Goal: Task Accomplishment & Management: Manage account settings

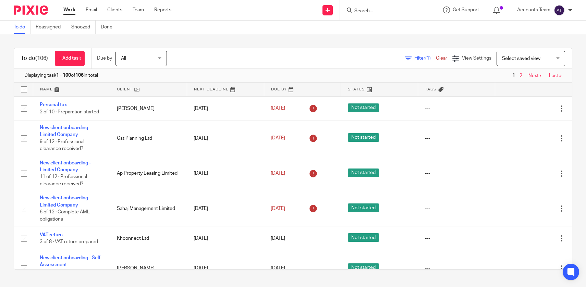
click at [134, 13] on div "Work Email Clients Team Reports Work Email Clients Team Reports Settings" at bounding box center [119, 10] width 125 height 20
click at [135, 12] on link "Team" at bounding box center [138, 10] width 11 height 7
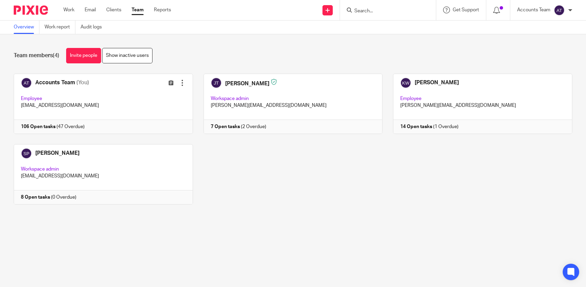
click at [278, 206] on div "Accounts Team (You) Edit user Transfer Employee accounts@jsmpartners.co.uk 106 …" at bounding box center [287, 144] width 569 height 141
click at [381, 13] on input "Search" at bounding box center [385, 11] width 62 height 6
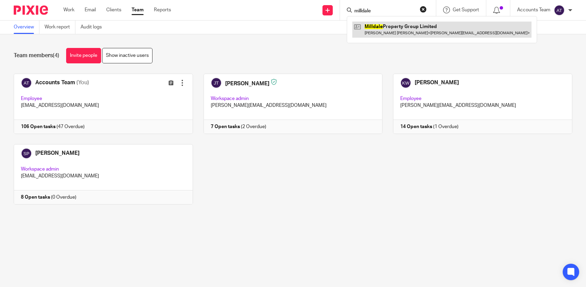
type input "milldale"
click at [405, 33] on link at bounding box center [441, 30] width 179 height 16
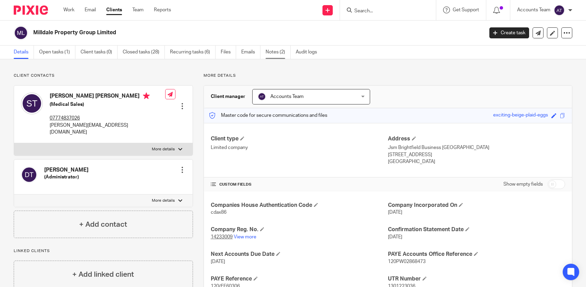
click at [278, 51] on link "Notes (2)" at bounding box center [278, 52] width 25 height 13
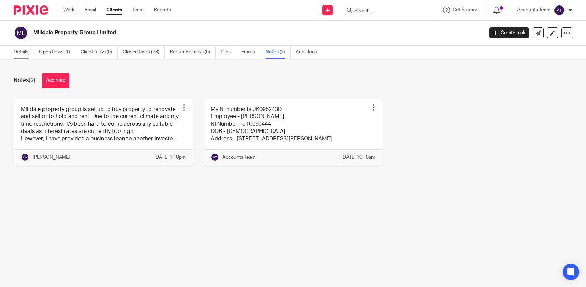
click at [21, 52] on link "Details" at bounding box center [24, 52] width 20 height 13
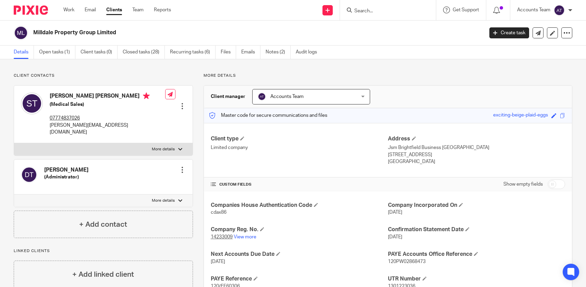
click at [207, 115] on div "Master code for secure communications and files exciting-beige-plaid-eggs Save …" at bounding box center [388, 115] width 368 height 15
click at [376, 14] on div at bounding box center [388, 10] width 96 height 20
click at [374, 12] on input "Search" at bounding box center [385, 11] width 62 height 6
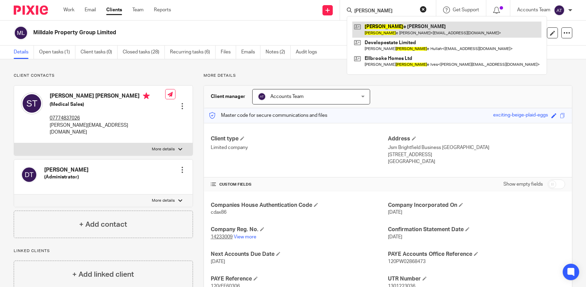
type input "georg"
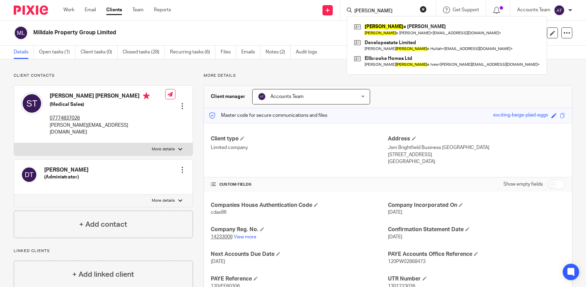
drag, startPoint x: 382, startPoint y: 26, endPoint x: 248, endPoint y: 0, distance: 135.8
click at [0, 0] on div "Work Email Clients Team Reports Work Email Clients Team Reports Settings Send n…" at bounding box center [293, 10] width 586 height 21
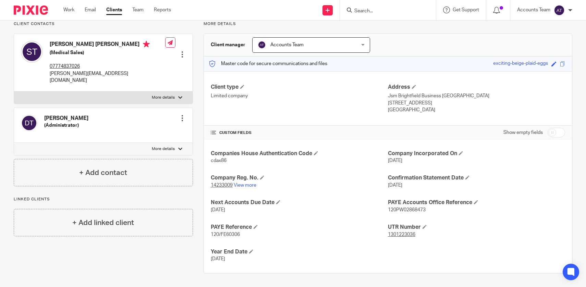
scroll to position [51, 0]
drag, startPoint x: 215, startPoint y: 234, endPoint x: 227, endPoint y: 234, distance: 11.7
click at [227, 234] on span "120/FE60306" at bounding box center [225, 235] width 29 height 5
drag, startPoint x: 221, startPoint y: 234, endPoint x: 231, endPoint y: 237, distance: 10.6
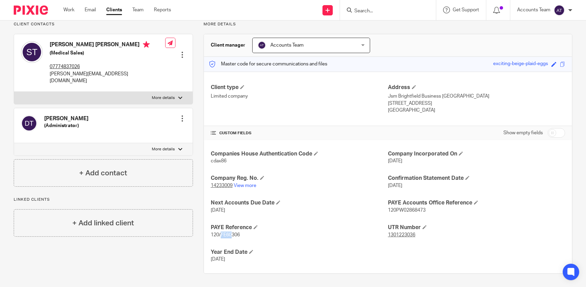
click at [231, 237] on span "120/FE60306" at bounding box center [225, 235] width 29 height 5
drag, startPoint x: 229, startPoint y: 237, endPoint x: 235, endPoint y: 237, distance: 5.2
click at [235, 237] on span "120/FE60306" at bounding box center [225, 235] width 29 height 5
click at [244, 238] on p "120/FE60306" at bounding box center [299, 235] width 177 height 7
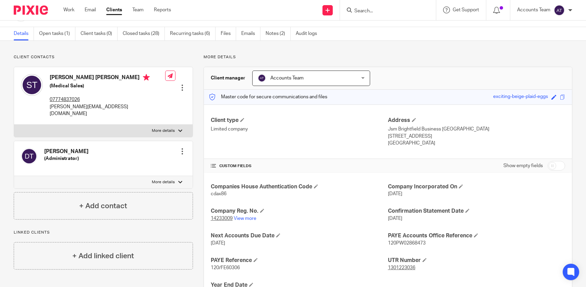
scroll to position [0, 0]
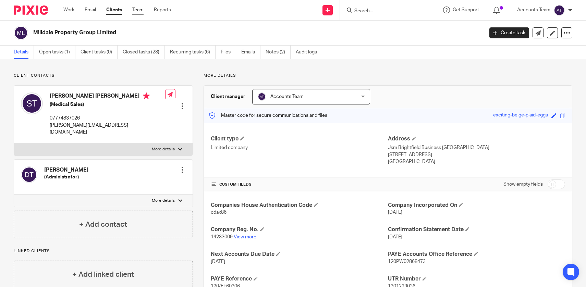
click at [145, 12] on ul "Work Email Clients Team Reports" at bounding box center [122, 10] width 118 height 7
click at [143, 12] on link "Team" at bounding box center [137, 10] width 11 height 7
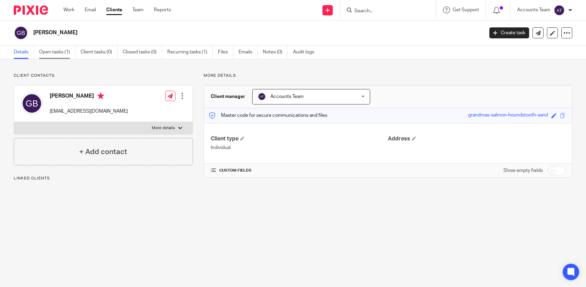
click at [60, 54] on link "Open tasks (1)" at bounding box center [57, 52] width 36 height 13
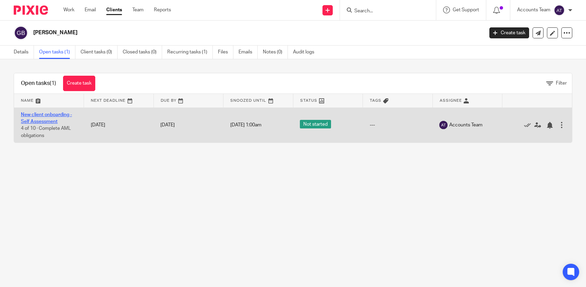
click at [45, 116] on link "New client onboarding - Self Assessment" at bounding box center [46, 118] width 51 height 12
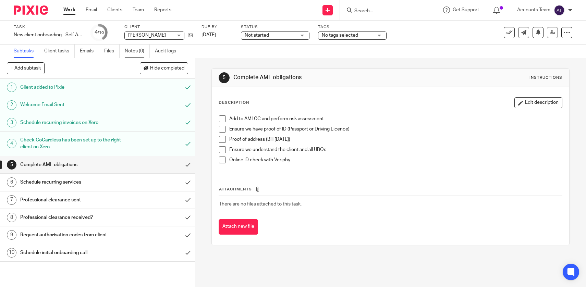
click at [140, 51] on link "Notes (0)" at bounding box center [137, 51] width 25 height 13
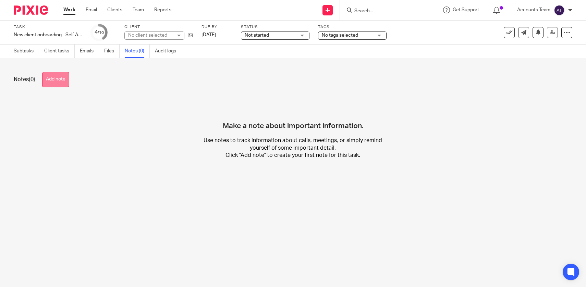
click at [57, 80] on button "Add note" at bounding box center [55, 79] width 27 height 15
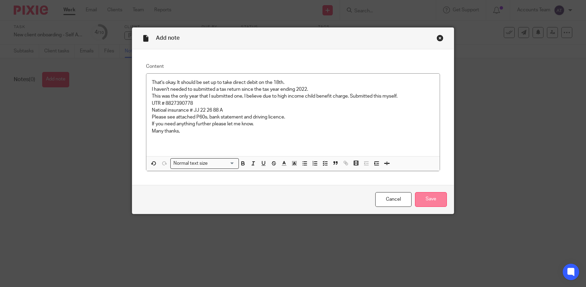
click at [422, 201] on input "Save" at bounding box center [431, 199] width 32 height 15
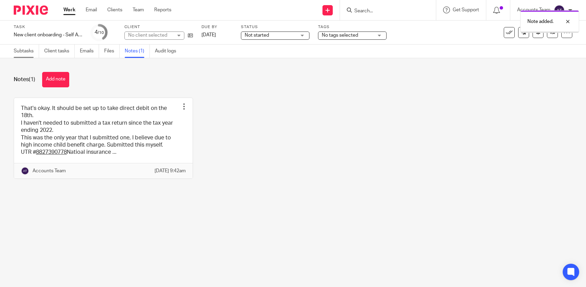
click at [32, 52] on link "Subtasks" at bounding box center [26, 51] width 25 height 13
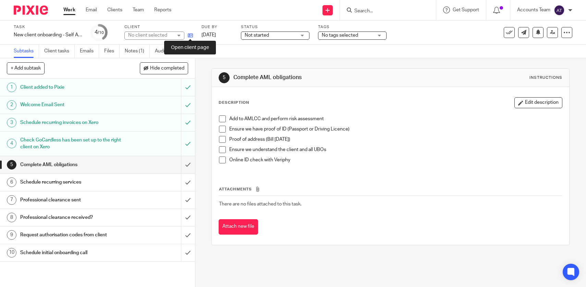
click at [189, 35] on icon at bounding box center [190, 35] width 5 height 5
click at [188, 181] on input "submit" at bounding box center [97, 182] width 195 height 17
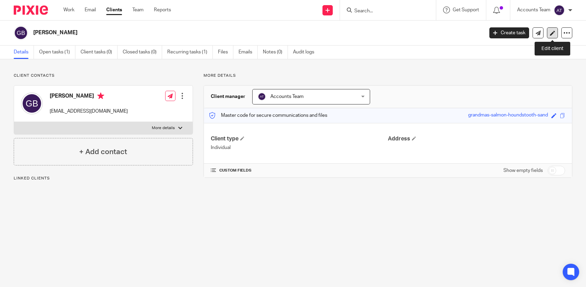
click at [553, 33] on icon at bounding box center [552, 33] width 5 height 5
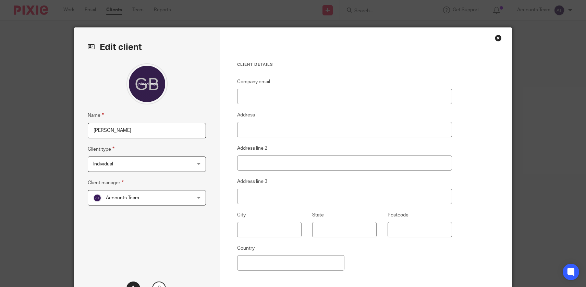
scroll to position [68, 0]
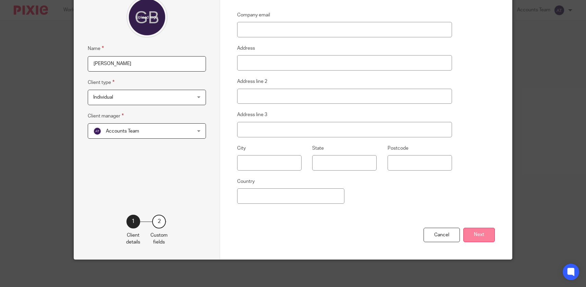
click at [473, 237] on button "Next" at bounding box center [480, 235] width 32 height 15
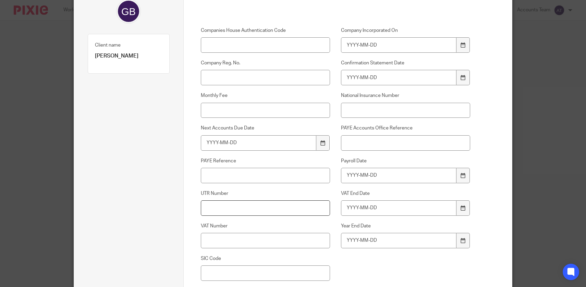
click at [257, 205] on input "UTR Number" at bounding box center [266, 208] width 130 height 15
paste input "8827390778"
type input "8827390778"
click at [388, 108] on input "National Insurance Number" at bounding box center [406, 110] width 130 height 15
paste input "JJ 22 26 88 A"
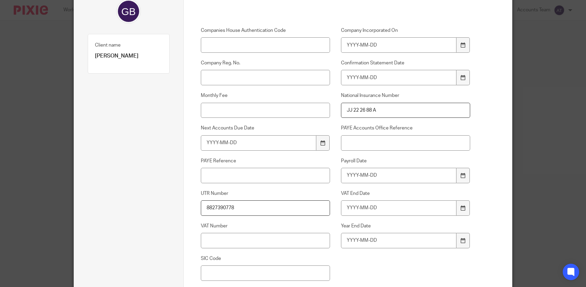
scroll to position [145, 0]
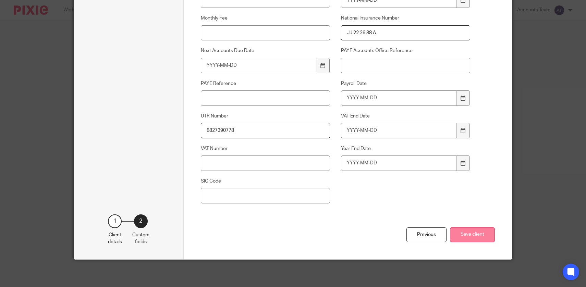
type input "JJ 22 26 88 A"
click at [477, 233] on button "Save client" at bounding box center [472, 235] width 45 height 15
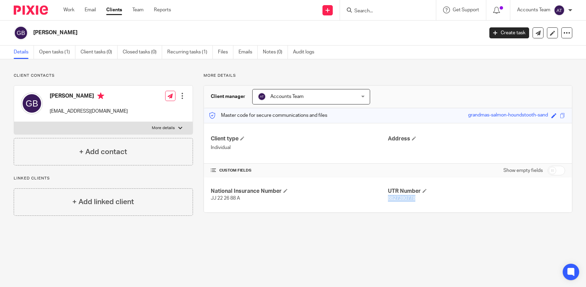
drag, startPoint x: 418, startPoint y: 199, endPoint x: 389, endPoint y: 198, distance: 28.8
click at [389, 198] on p "8827390778" at bounding box center [476, 198] width 177 height 7
copy tcxspan "8827390778"
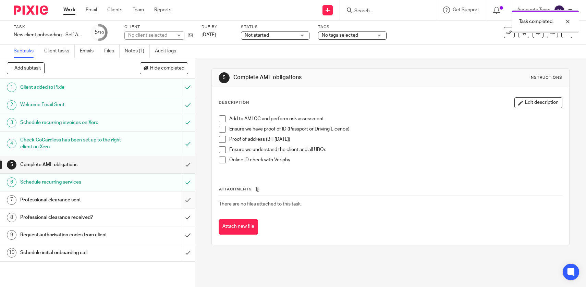
drag, startPoint x: 0, startPoint y: 0, endPoint x: 190, endPoint y: 202, distance: 277.2
click at [190, 202] on input "submit" at bounding box center [97, 200] width 195 height 17
click at [189, 219] on input "submit" at bounding box center [97, 217] width 195 height 17
click at [188, 234] on input "submit" at bounding box center [97, 235] width 195 height 17
click at [225, 129] on span at bounding box center [222, 129] width 7 height 7
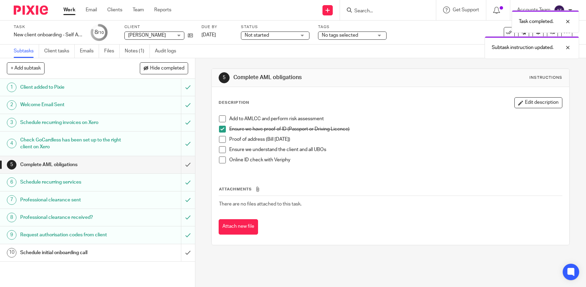
click at [222, 142] on span at bounding box center [222, 139] width 7 height 7
click at [221, 152] on span at bounding box center [222, 149] width 7 height 7
click at [132, 15] on div "Work Email Clients Team Reports Work Email Clients Team Reports Settings" at bounding box center [119, 10] width 125 height 20
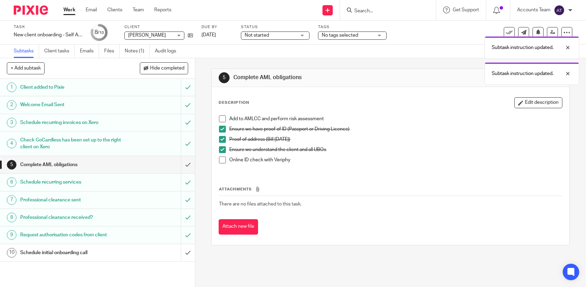
click at [136, 15] on div "Work Email Clients Team Reports Work Email Clients Team Reports Settings" at bounding box center [119, 10] width 125 height 20
click at [141, 11] on link "Team" at bounding box center [138, 10] width 11 height 7
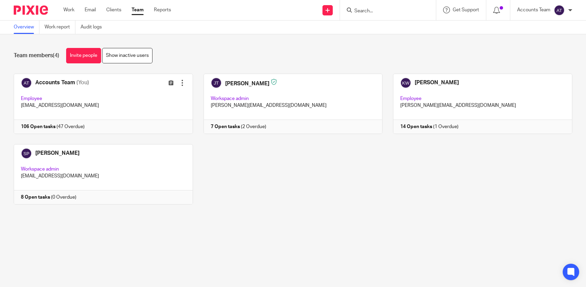
click at [264, 208] on div "Accounts Team (You) Edit user Transfer Employee [EMAIL_ADDRESS][DOMAIN_NAME] 10…" at bounding box center [287, 144] width 569 height 141
click at [138, 13] on div "Work Email Clients Team Reports Work Email Clients Team Reports Settings" at bounding box center [119, 10] width 125 height 20
click at [238, 208] on div "Accounts Team (You) Edit user Transfer Employee [EMAIL_ADDRESS][DOMAIN_NAME] 10…" at bounding box center [287, 144] width 569 height 141
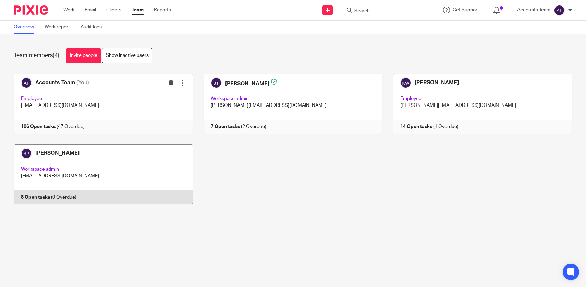
click at [113, 176] on link at bounding box center [98, 174] width 190 height 60
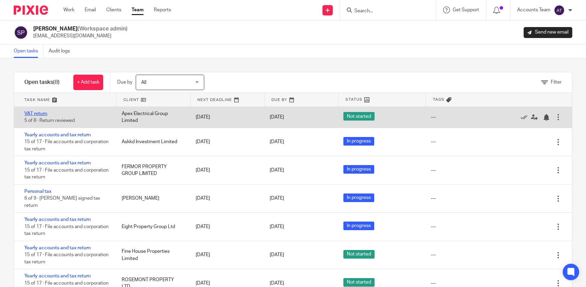
click at [40, 114] on link "VAT return" at bounding box center [35, 113] width 23 height 5
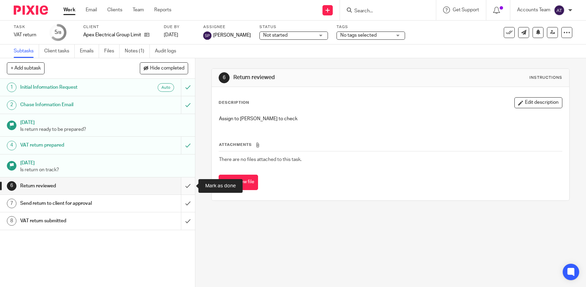
click at [187, 191] on input "submit" at bounding box center [97, 186] width 195 height 17
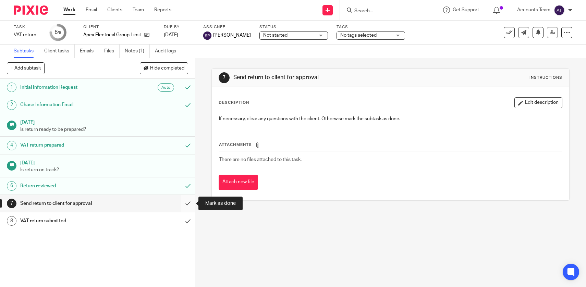
click at [190, 208] on input "submit" at bounding box center [97, 203] width 195 height 17
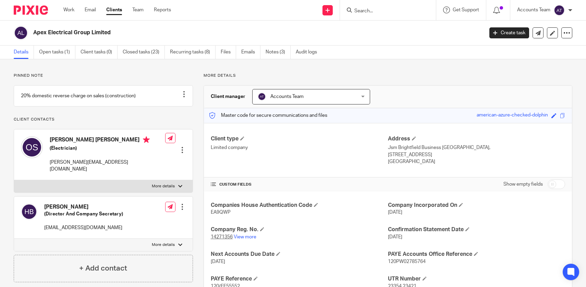
click at [143, 31] on h2 "Apex Electrical Group Limited" at bounding box center [211, 32] width 357 height 7
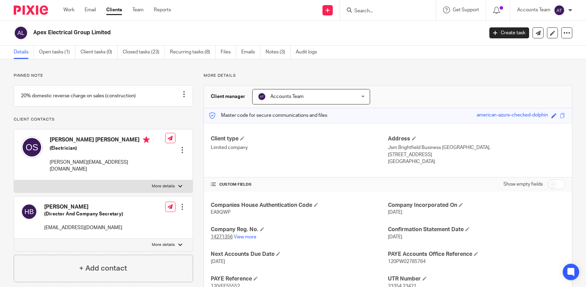
click at [137, 40] on div "Apex Electrical Group Limited Create task Update from Companies House Export da…" at bounding box center [293, 33] width 586 height 25
copy main "Apex Electrical Group Limited Create task Update from Companies House Export da…"
click at [72, 142] on div "[PERSON_NAME] [PERSON_NAME] (Electrician) [PERSON_NAME][EMAIL_ADDRESS][DOMAIN_N…" at bounding box center [93, 154] width 144 height 43
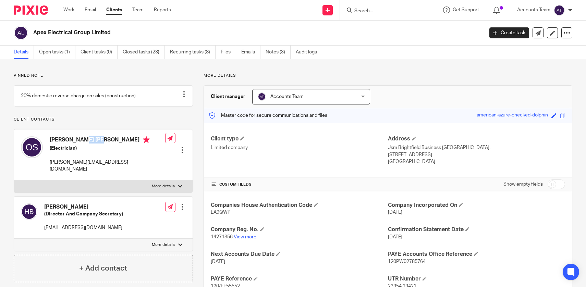
click at [72, 142] on div "[PERSON_NAME] [PERSON_NAME] (Electrician) [PERSON_NAME][EMAIL_ADDRESS][DOMAIN_N…" at bounding box center [93, 154] width 144 height 43
copy h4 "[PERSON_NAME] [PERSON_NAME]"
click at [101, 170] on p "[PERSON_NAME][EMAIL_ADDRESS][DOMAIN_NAME]" at bounding box center [108, 166] width 116 height 14
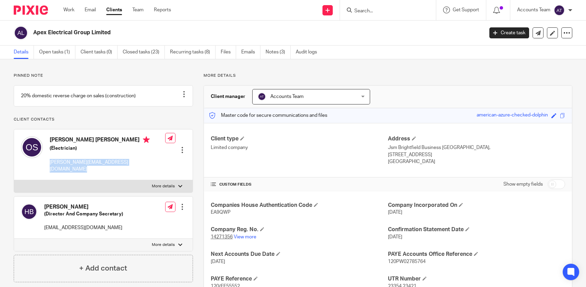
click at [101, 170] on p "[PERSON_NAME][EMAIL_ADDRESS][DOMAIN_NAME]" at bounding box center [108, 166] width 116 height 14
copy div "[PERSON_NAME][EMAIL_ADDRESS][DOMAIN_NAME]"
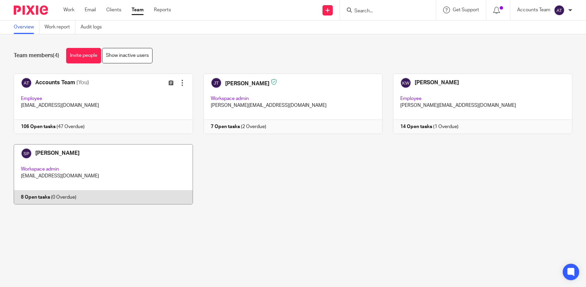
click at [121, 192] on link at bounding box center [98, 174] width 190 height 60
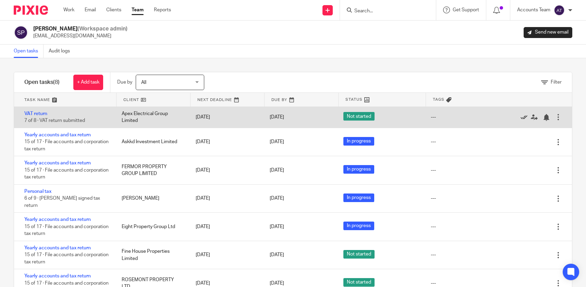
click at [523, 119] on icon at bounding box center [524, 117] width 7 height 7
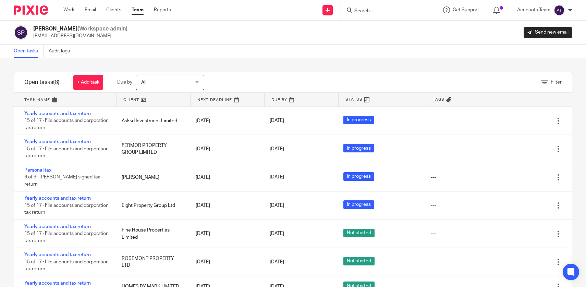
click at [139, 11] on link "Team" at bounding box center [138, 10] width 12 height 7
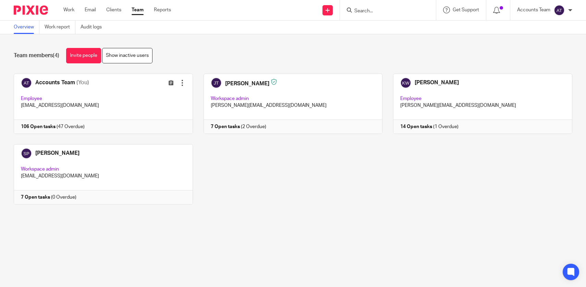
click at [142, 11] on link "Team" at bounding box center [138, 10] width 12 height 7
click at [343, 180] on div "Accounts Team (You) Edit user Transfer Employee accounts@jsmpartners.co.uk 106 …" at bounding box center [287, 144] width 569 height 141
click at [302, 168] on div "Accounts Team (You) Edit user Transfer Employee accounts@jsmpartners.co.uk 106 …" at bounding box center [287, 144] width 569 height 141
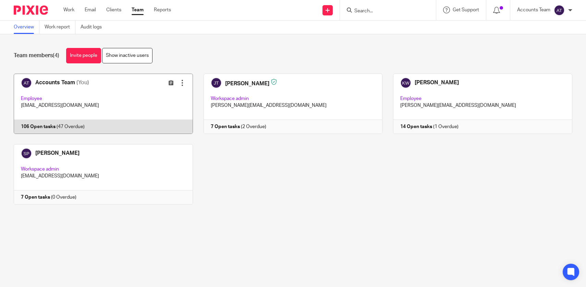
click at [160, 116] on link at bounding box center [98, 104] width 190 height 60
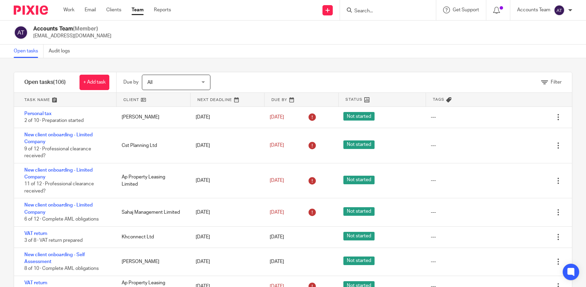
scroll to position [20, 0]
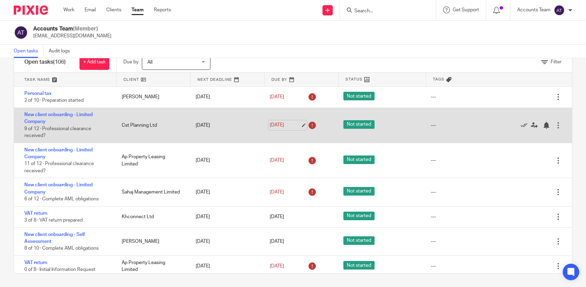
click at [301, 125] on link "31 Jul 2025" at bounding box center [285, 125] width 31 height 7
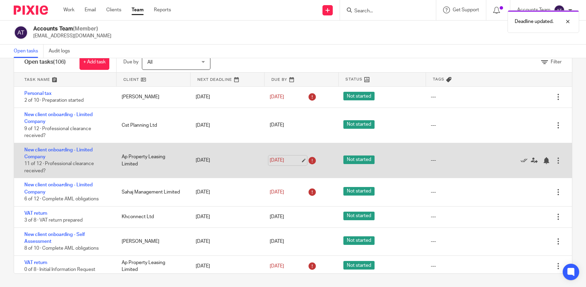
click at [300, 161] on link "31 Jul 2025" at bounding box center [285, 160] width 31 height 7
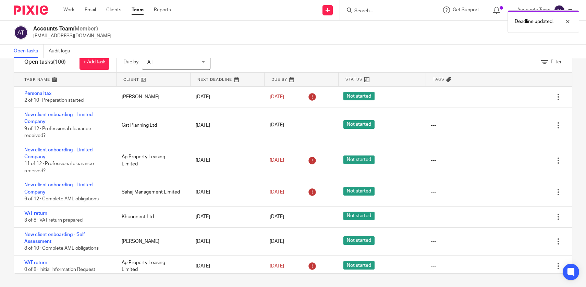
scroll to position [0, 0]
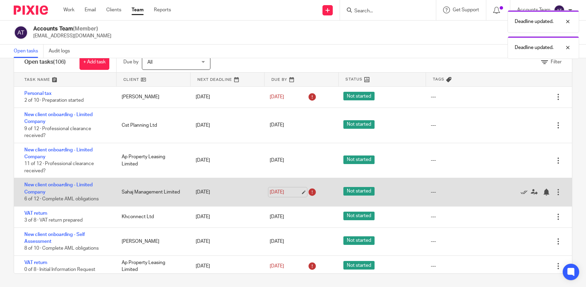
click at [300, 194] on link "9 Aug 2025" at bounding box center [285, 192] width 31 height 7
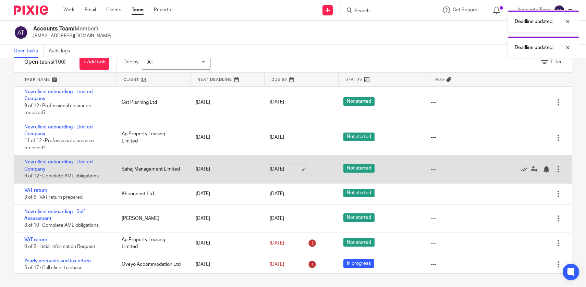
scroll to position [25, 0]
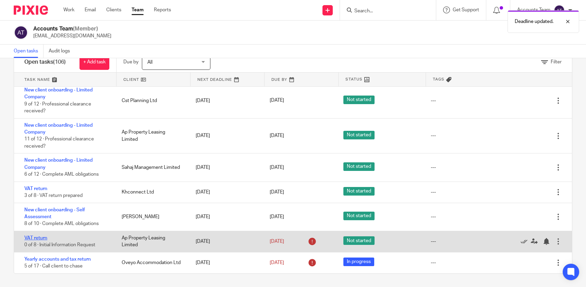
click at [41, 239] on link "VAT return" at bounding box center [35, 238] width 23 height 5
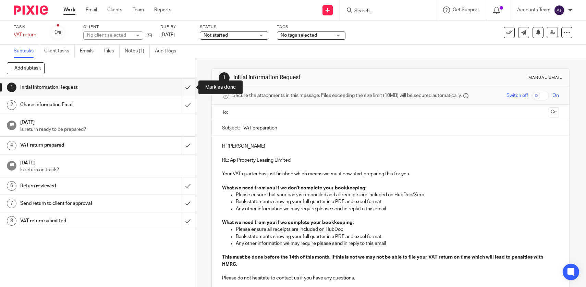
click at [190, 91] on input "submit" at bounding box center [97, 87] width 195 height 17
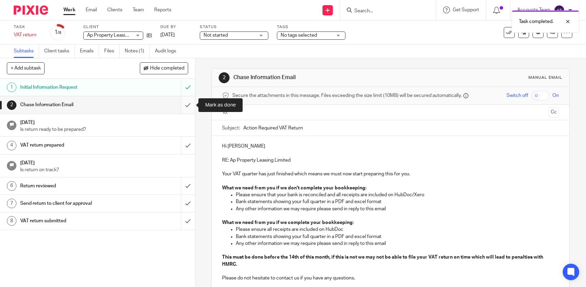
click at [189, 104] on input "submit" at bounding box center [97, 104] width 195 height 17
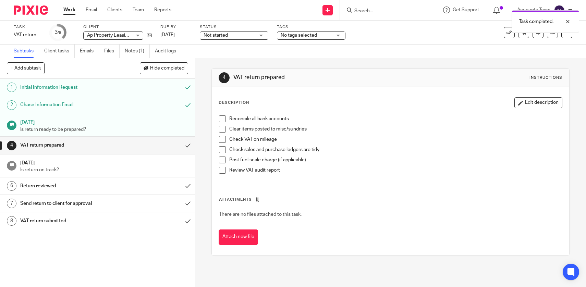
click at [73, 13] on link "Work" at bounding box center [69, 10] width 12 height 7
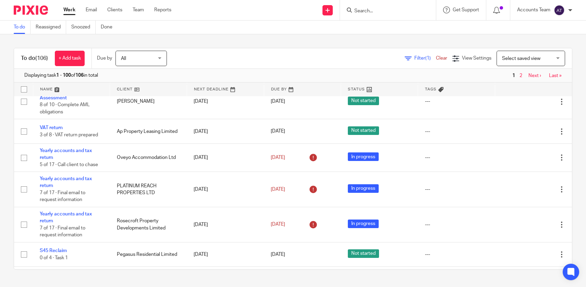
scroll to position [176, 0]
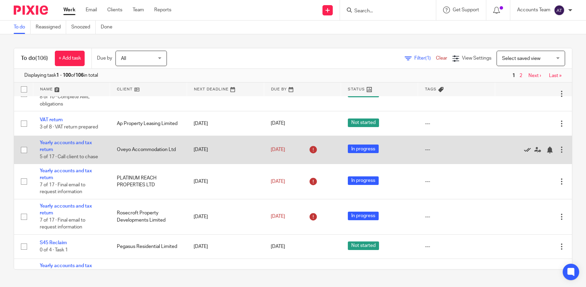
click at [526, 153] on icon at bounding box center [527, 150] width 7 height 7
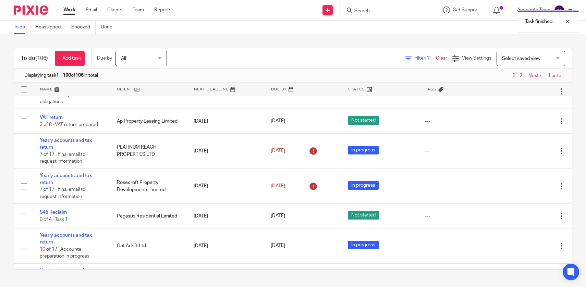
scroll to position [178, 0]
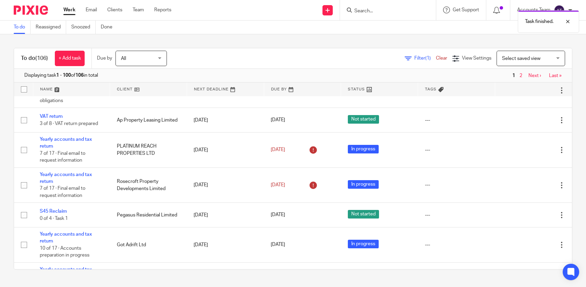
click at [368, 11] on div "Task finished." at bounding box center [436, 20] width 286 height 26
click at [360, 10] on div "Task finished." at bounding box center [436, 20] width 286 height 26
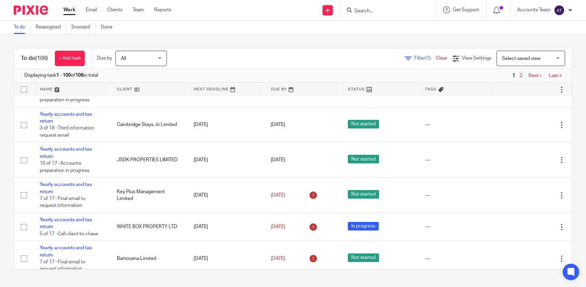
scroll to position [337, 0]
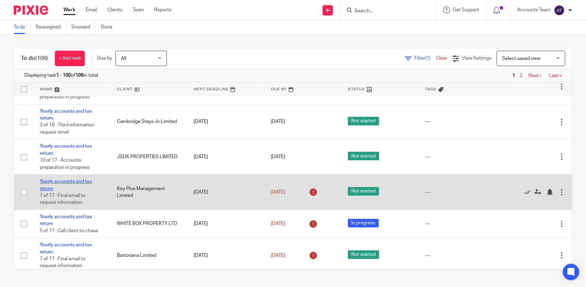
click at [52, 190] on link "Yearly accounts and tax return" at bounding box center [66, 185] width 52 height 12
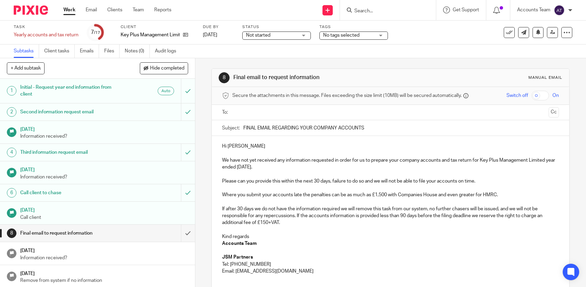
click at [275, 122] on input "FINAL EMAIL REGARDING YOUR COMPANY ACCOUNTS" at bounding box center [401, 127] width 316 height 15
click at [275, 119] on div at bounding box center [391, 112] width 316 height 15
click at [273, 114] on input "text" at bounding box center [390, 113] width 311 height 8
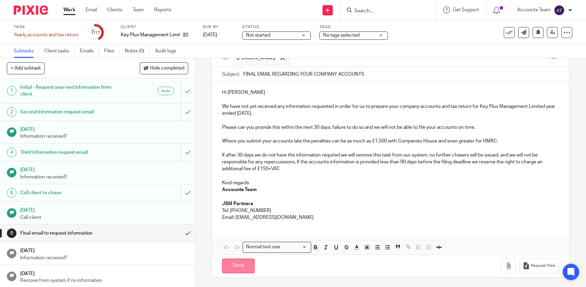
click at [241, 262] on input "Send" at bounding box center [238, 266] width 33 height 15
type input "Sent"
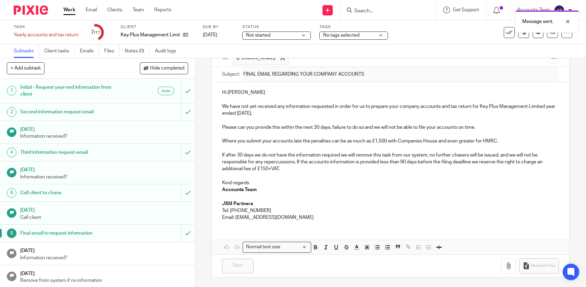
click at [73, 9] on link "Work" at bounding box center [69, 10] width 12 height 7
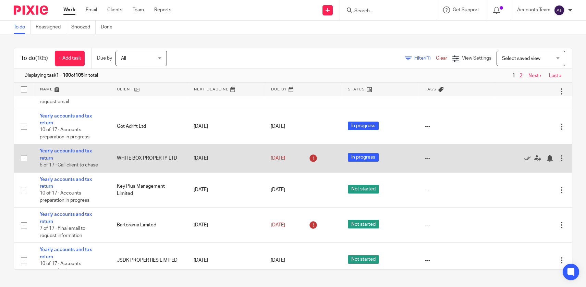
scroll to position [325, 0]
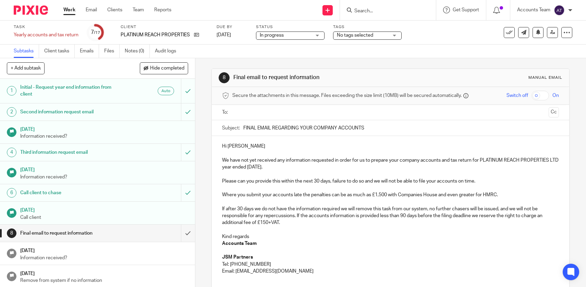
click at [267, 109] on input "text" at bounding box center [390, 113] width 311 height 8
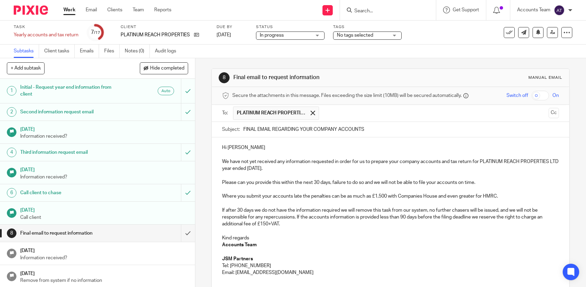
scroll to position [55, 0]
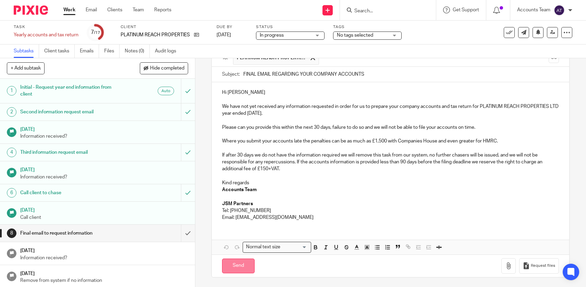
click at [238, 261] on input "Send" at bounding box center [238, 266] width 33 height 15
type input "Sent"
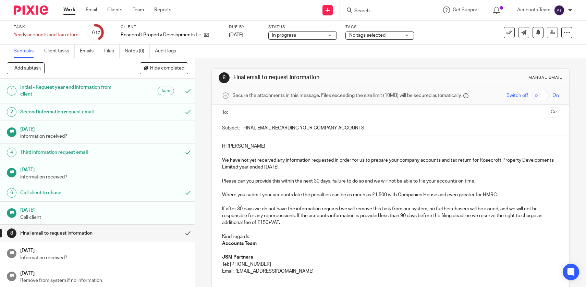
click at [269, 110] on input "text" at bounding box center [390, 113] width 311 height 8
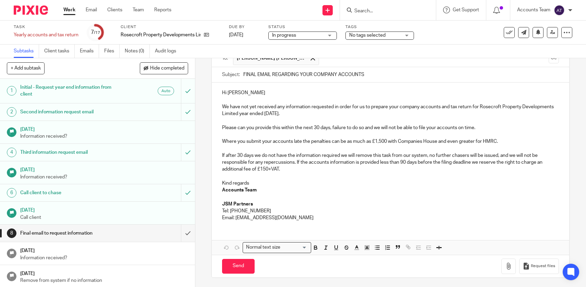
scroll to position [55, 0]
click at [240, 261] on input "Send" at bounding box center [238, 266] width 33 height 15
type input "Sent"
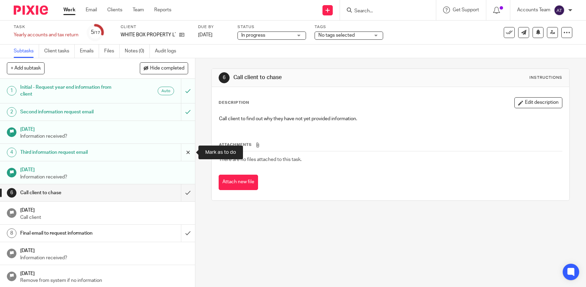
click at [191, 156] on input "submit" at bounding box center [97, 152] width 195 height 17
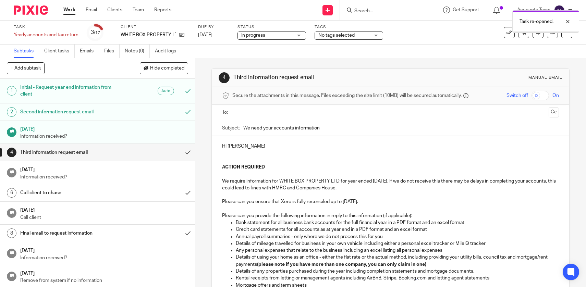
click at [264, 116] on input "text" at bounding box center [390, 113] width 311 height 8
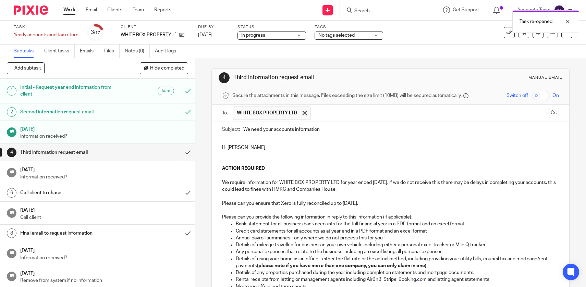
scroll to position [153, 0]
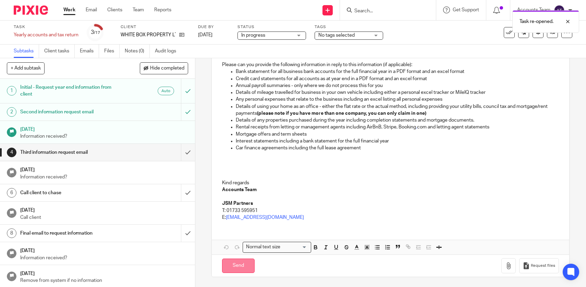
click at [248, 265] on input "Send" at bounding box center [238, 266] width 33 height 15
type input "Sent"
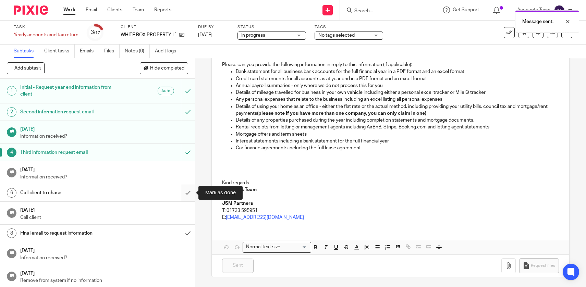
click at [189, 192] on input "submit" at bounding box center [97, 192] width 195 height 17
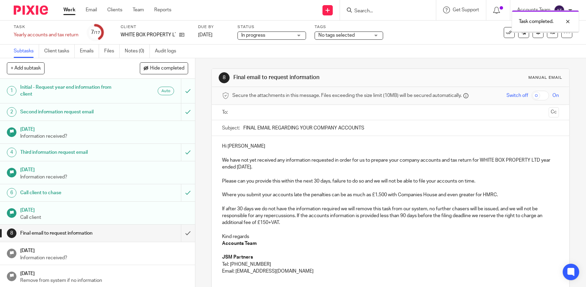
click at [71, 9] on link "Work" at bounding box center [69, 10] width 12 height 7
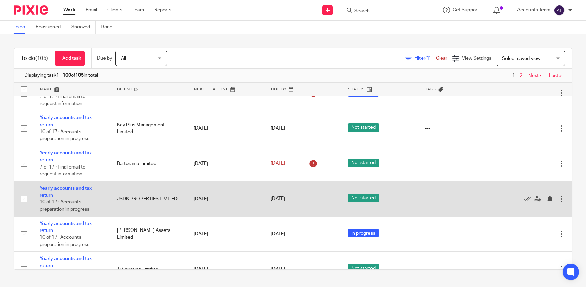
scroll to position [411, 0]
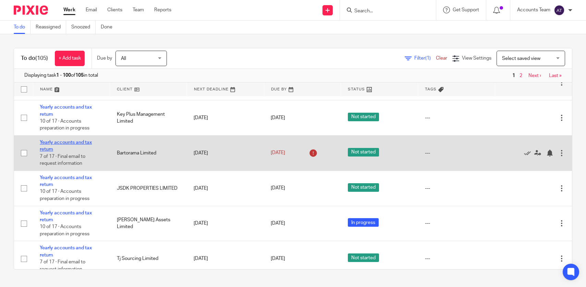
click at [74, 149] on link "Yearly accounts and tax return" at bounding box center [66, 146] width 52 height 12
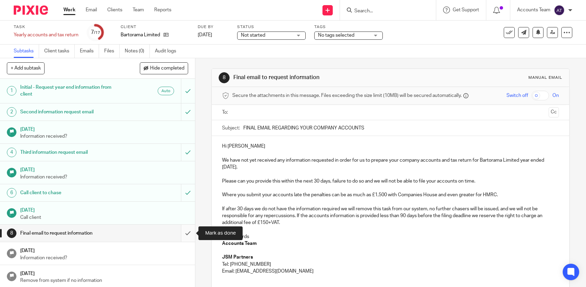
click at [187, 232] on input "submit" at bounding box center [97, 233] width 195 height 17
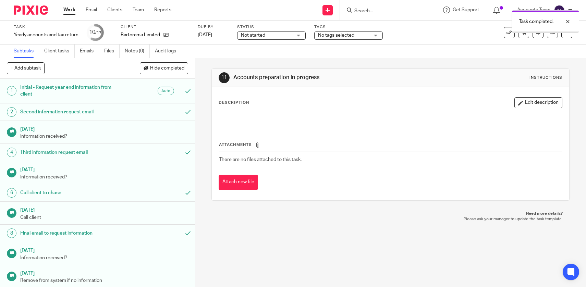
click at [70, 11] on link "Work" at bounding box center [69, 10] width 12 height 7
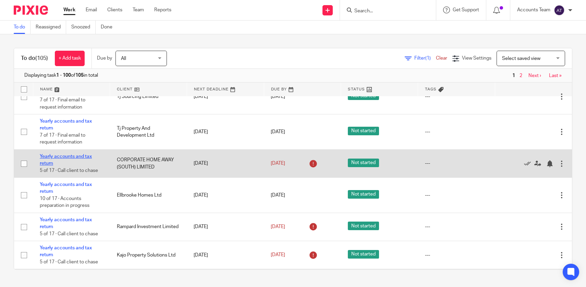
scroll to position [572, 0]
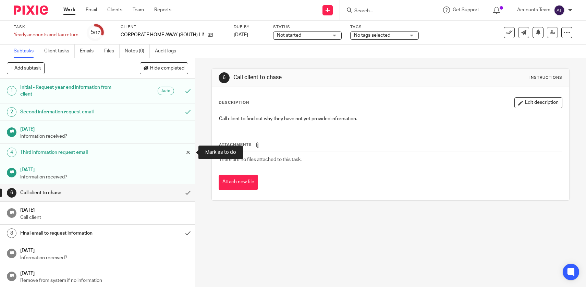
click at [186, 148] on input "submit" at bounding box center [97, 152] width 195 height 17
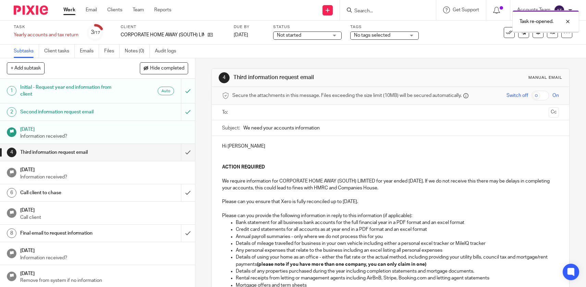
click at [266, 117] on ul at bounding box center [391, 112] width 316 height 11
click at [266, 113] on input "text" at bounding box center [390, 113] width 311 height 8
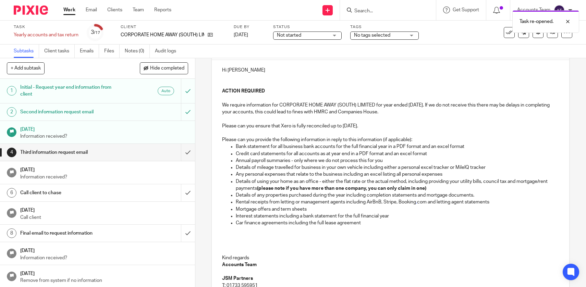
scroll to position [153, 0]
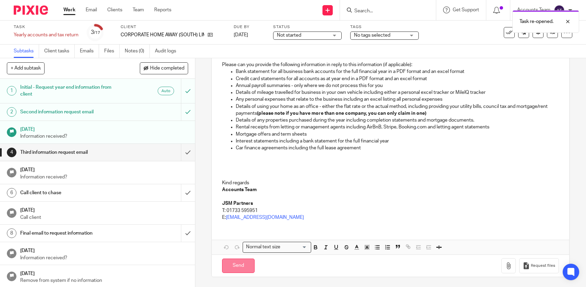
click at [244, 262] on input "Send" at bounding box center [238, 266] width 33 height 15
type input "Sent"
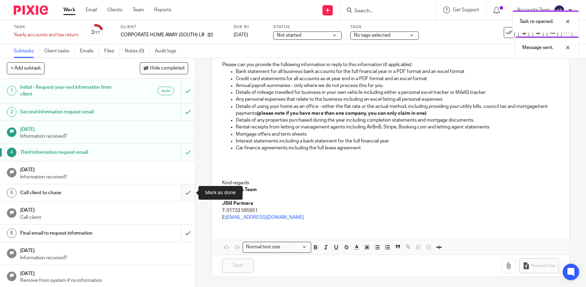
click at [191, 195] on input "submit" at bounding box center [97, 192] width 195 height 17
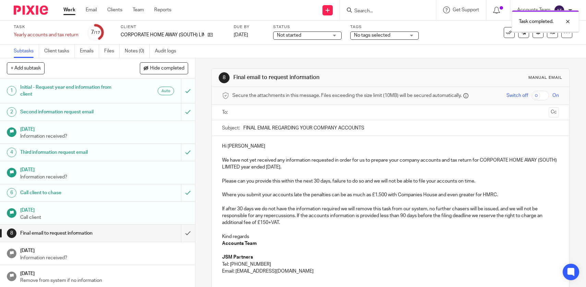
click at [69, 13] on link "Work" at bounding box center [69, 10] width 12 height 7
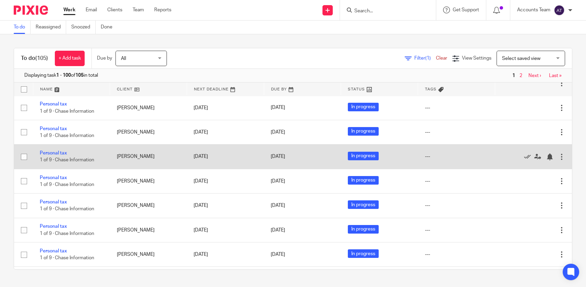
scroll to position [1010, 0]
click at [527, 161] on icon at bounding box center [527, 157] width 7 height 7
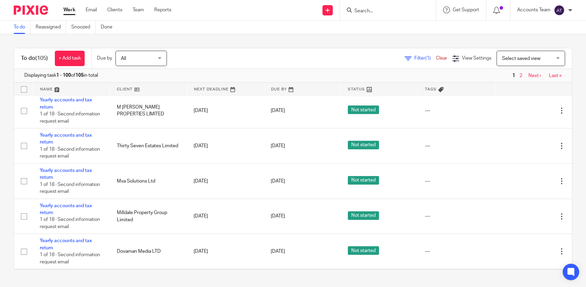
scroll to position [2863, 0]
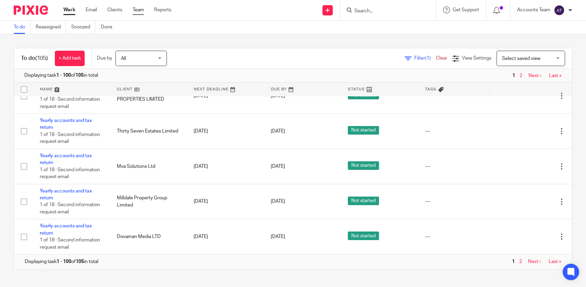
click at [132, 11] on ul "Work Email Clients Team Reports" at bounding box center [122, 10] width 118 height 7
click at [135, 11] on link "Team" at bounding box center [138, 10] width 11 height 7
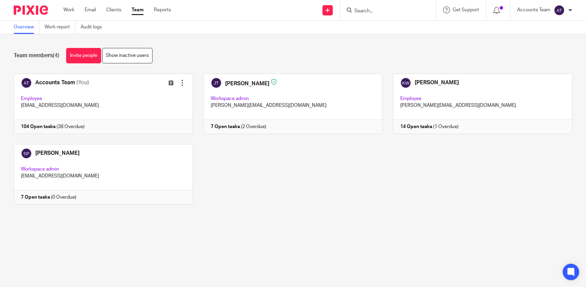
click at [263, 234] on main "Overview Work report Audit logs Team members (4) Invite people Show inactive us…" at bounding box center [293, 143] width 586 height 287
click at [314, 156] on div "Accounts Team (You) Edit user Transfer Employee [EMAIL_ADDRESS][DOMAIN_NAME] 10…" at bounding box center [287, 144] width 569 height 141
click at [139, 9] on link "Team" at bounding box center [138, 10] width 12 height 7
click at [327, 175] on div "Accounts Team (You) Edit user Transfer Employee [EMAIL_ADDRESS][DOMAIN_NAME] 10…" at bounding box center [287, 144] width 569 height 141
click at [147, 8] on ul "Work Email Clients Team Reports" at bounding box center [122, 10] width 118 height 7
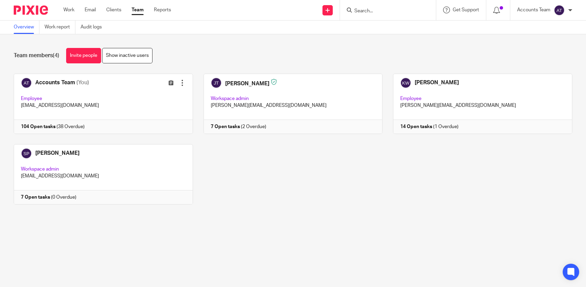
click at [140, 9] on link "Team" at bounding box center [138, 10] width 12 height 7
